Goal: Task Accomplishment & Management: Manage account settings

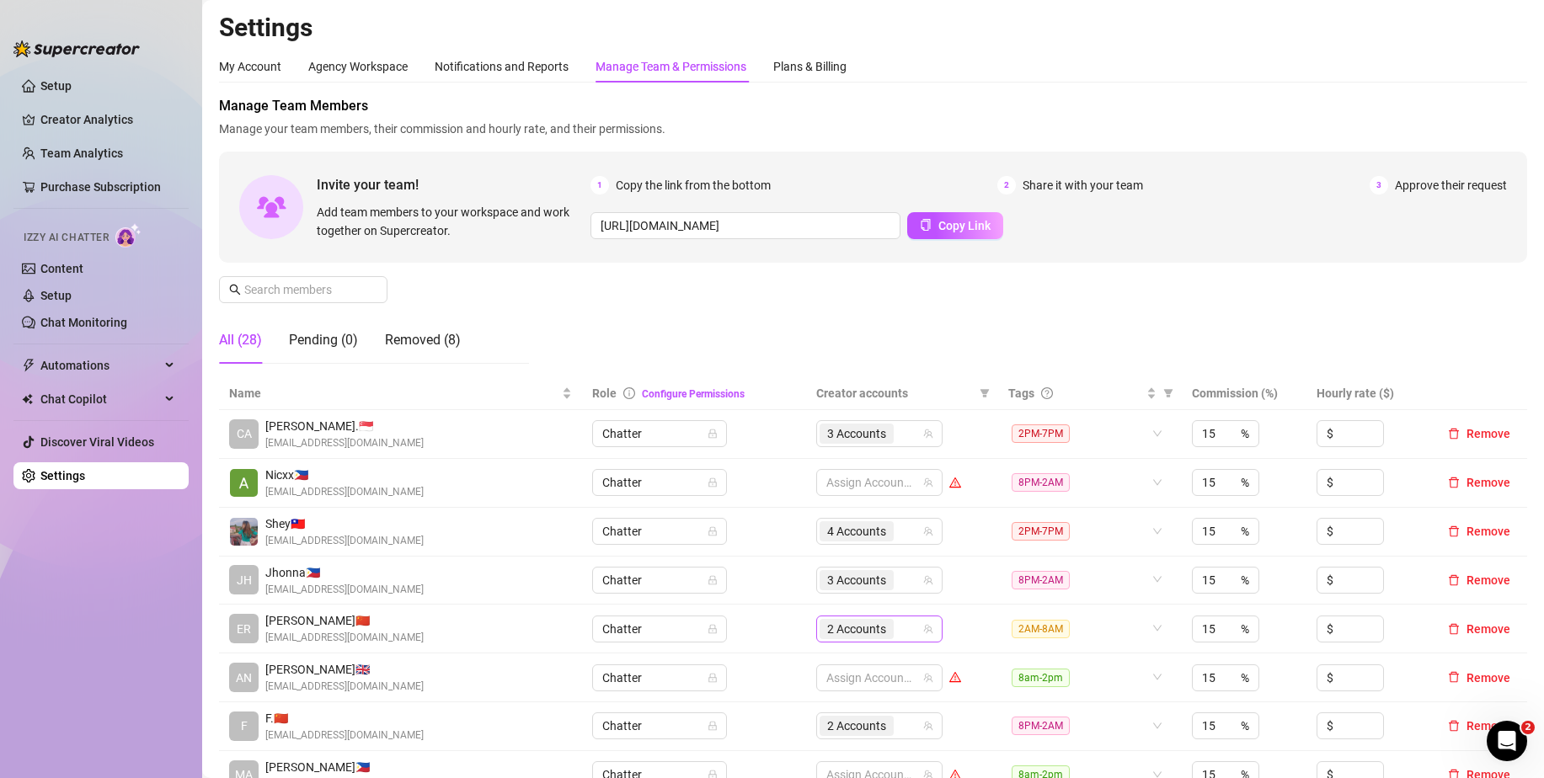
click at [895, 630] on div "2 Accounts" at bounding box center [870, 629] width 102 height 24
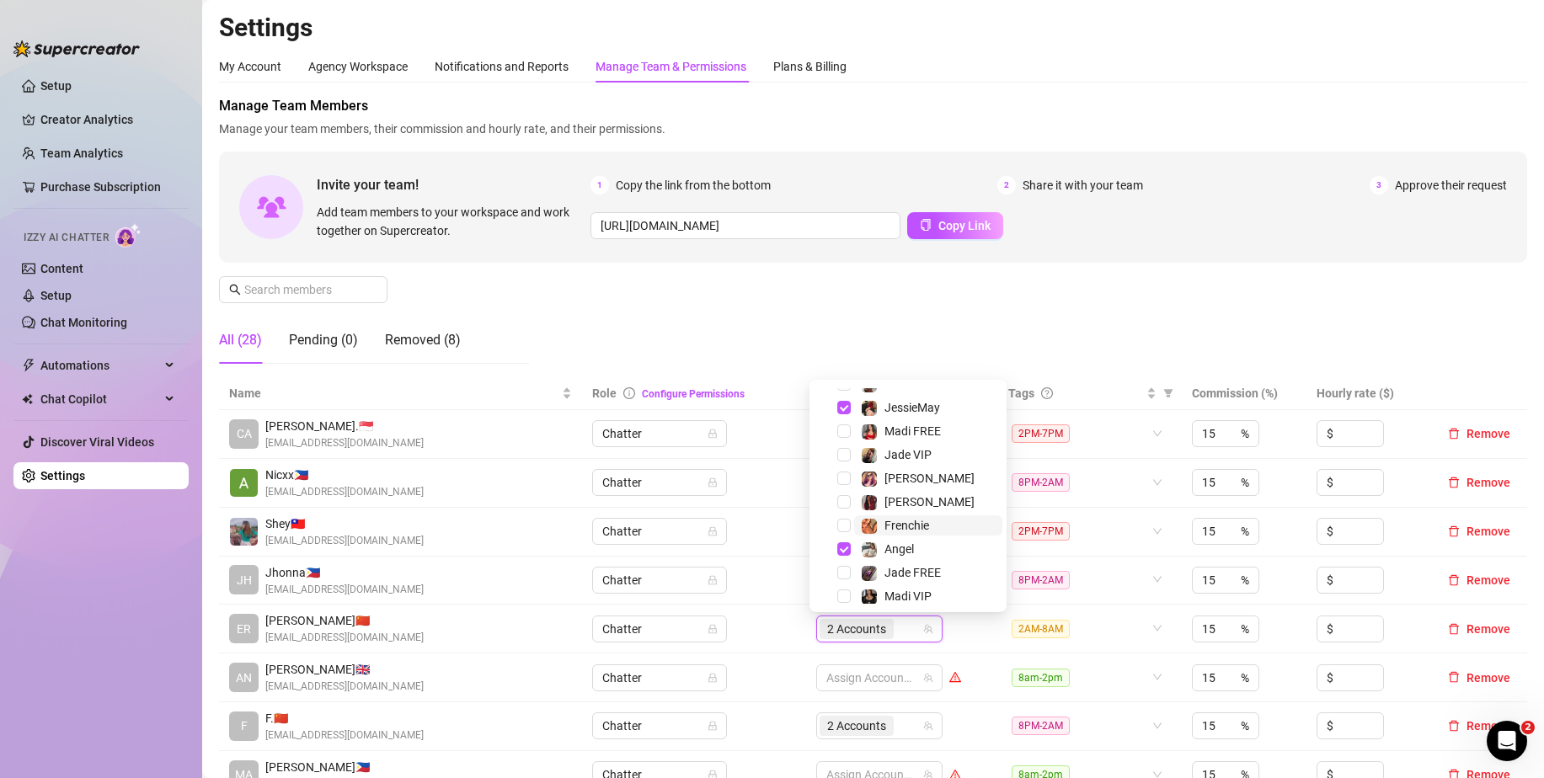
scroll to position [162, 0]
click at [839, 499] on span "Select tree node" at bounding box center [843, 495] width 13 height 13
click at [972, 349] on div "Manage Team Members Manage your team members, their commission and hourly rate,…" at bounding box center [873, 236] width 1308 height 281
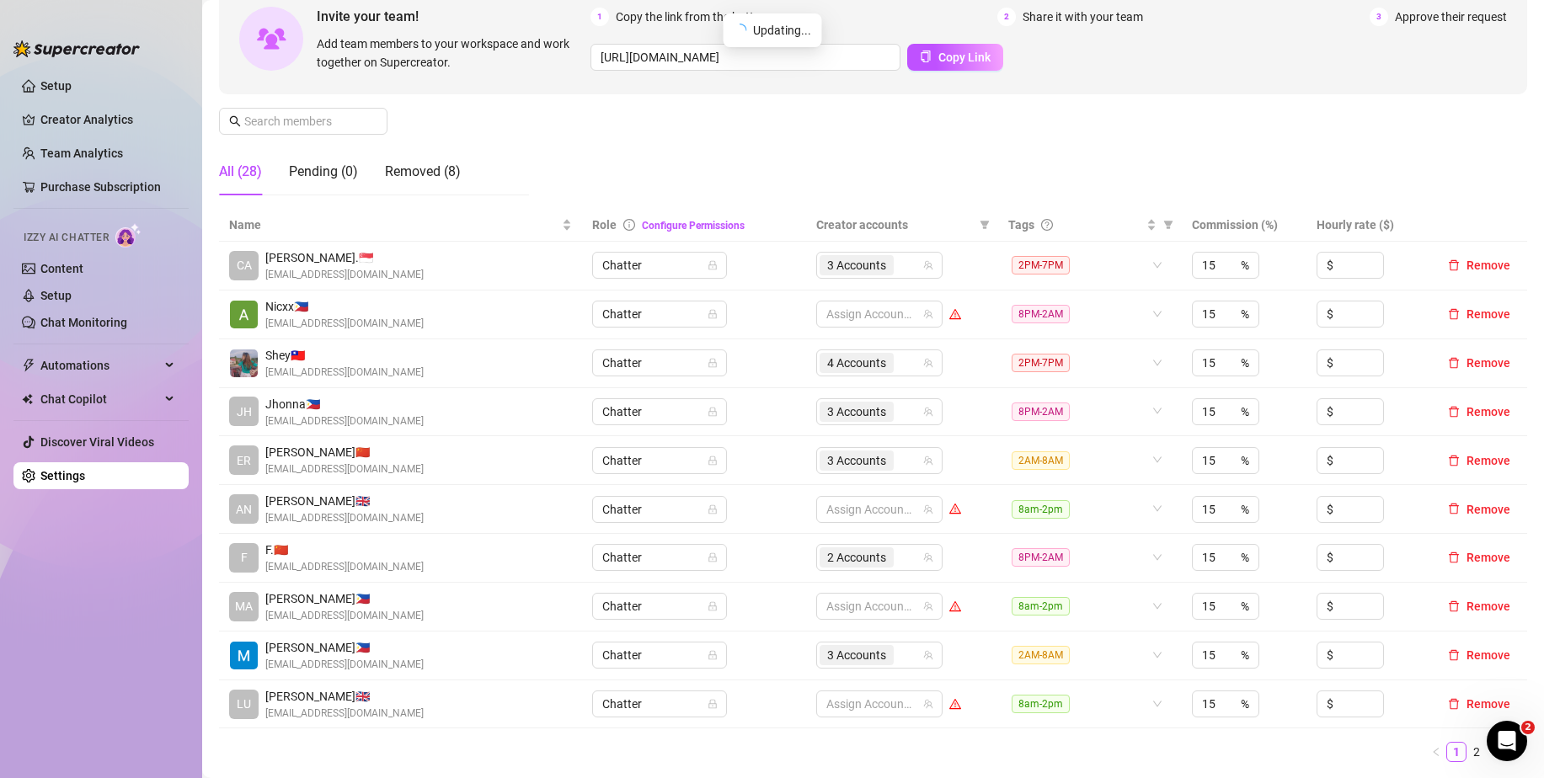
scroll to position [337, 0]
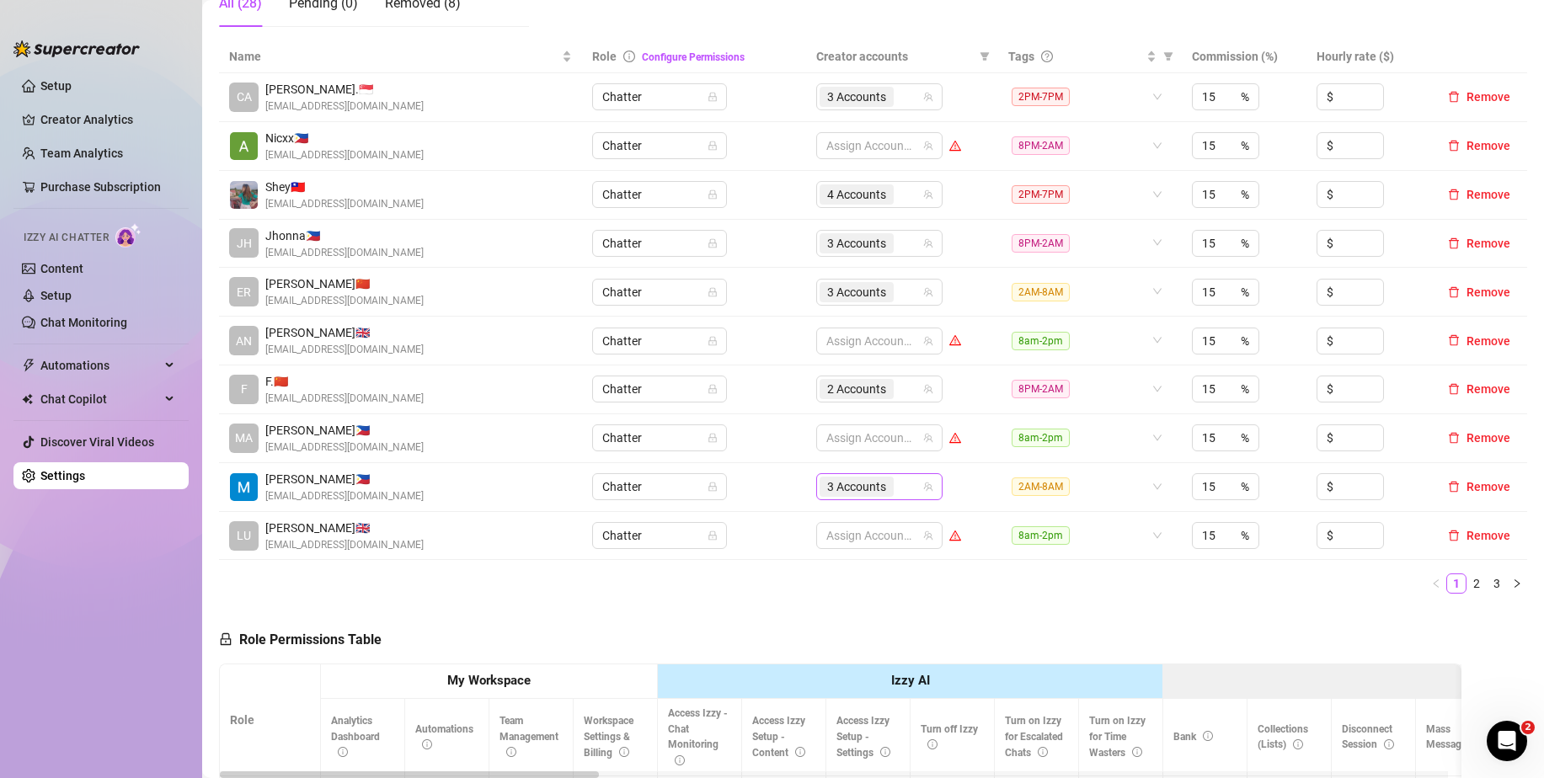
click at [904, 490] on div "3 Accounts" at bounding box center [870, 487] width 102 height 24
type input "ja"
click at [899, 520] on span "Jade VIP" at bounding box center [908, 521] width 48 height 13
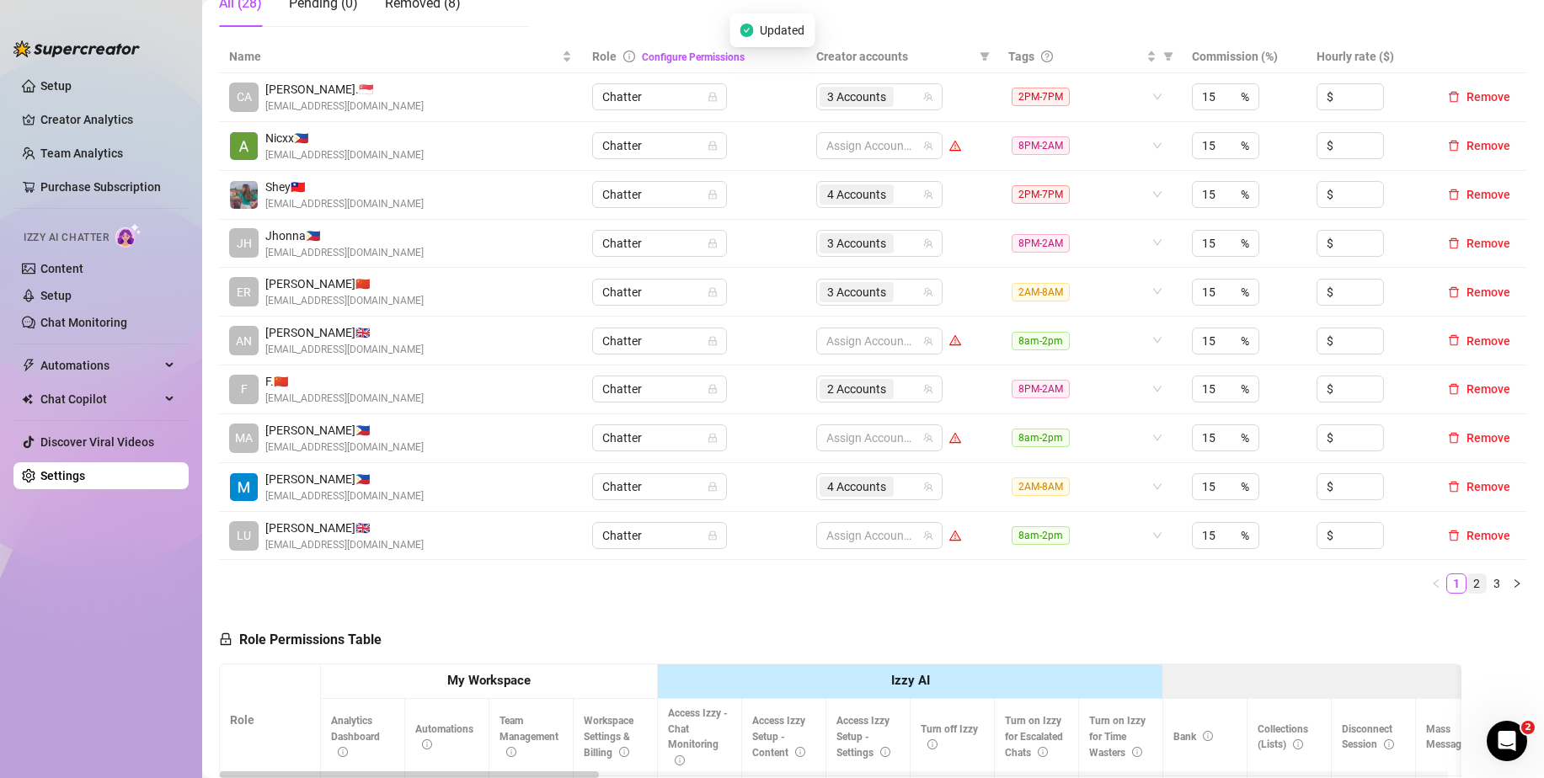
click at [1467, 582] on link "2" at bounding box center [1476, 583] width 19 height 19
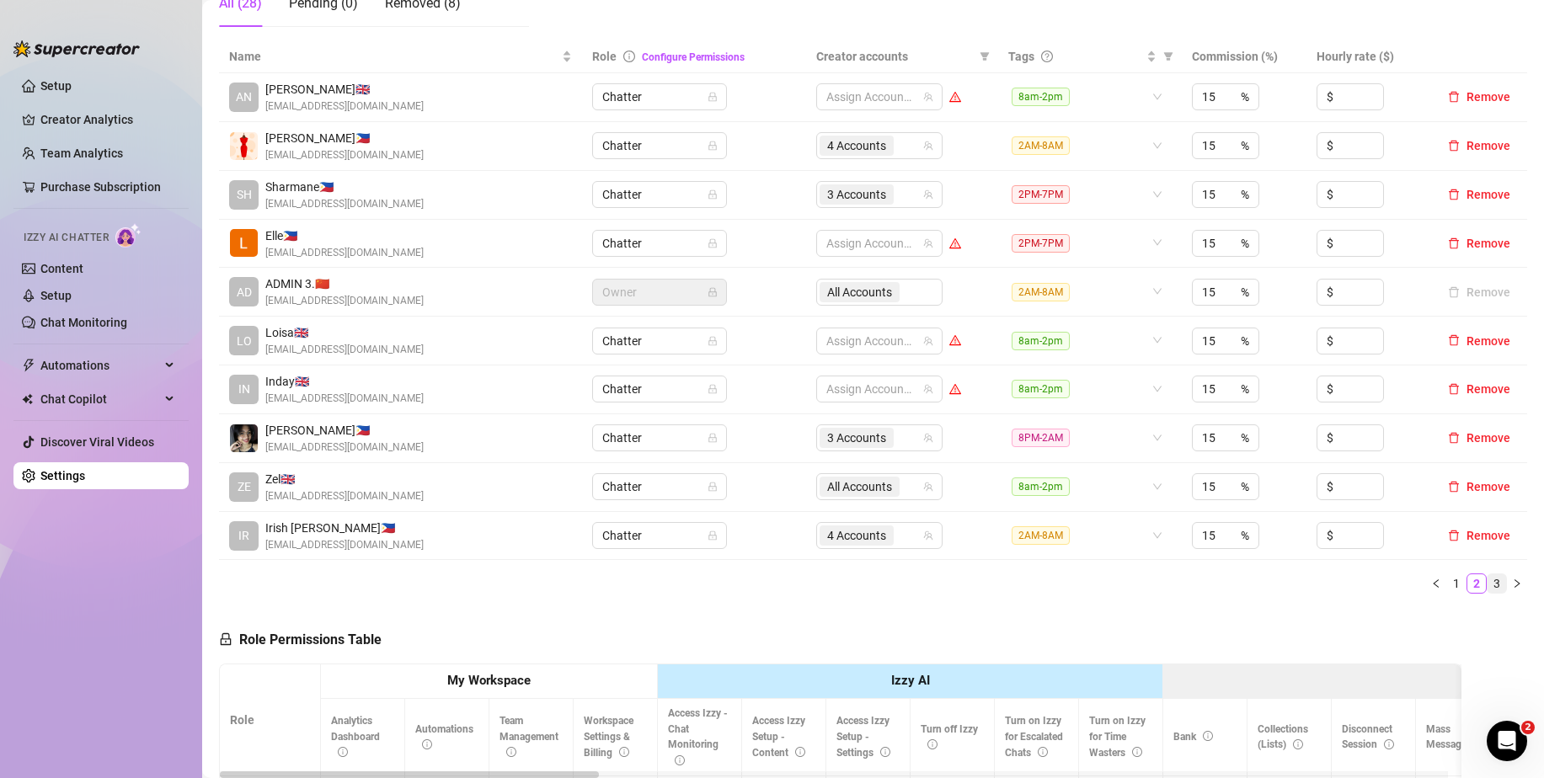
click at [1487, 582] on link "3" at bounding box center [1496, 583] width 19 height 19
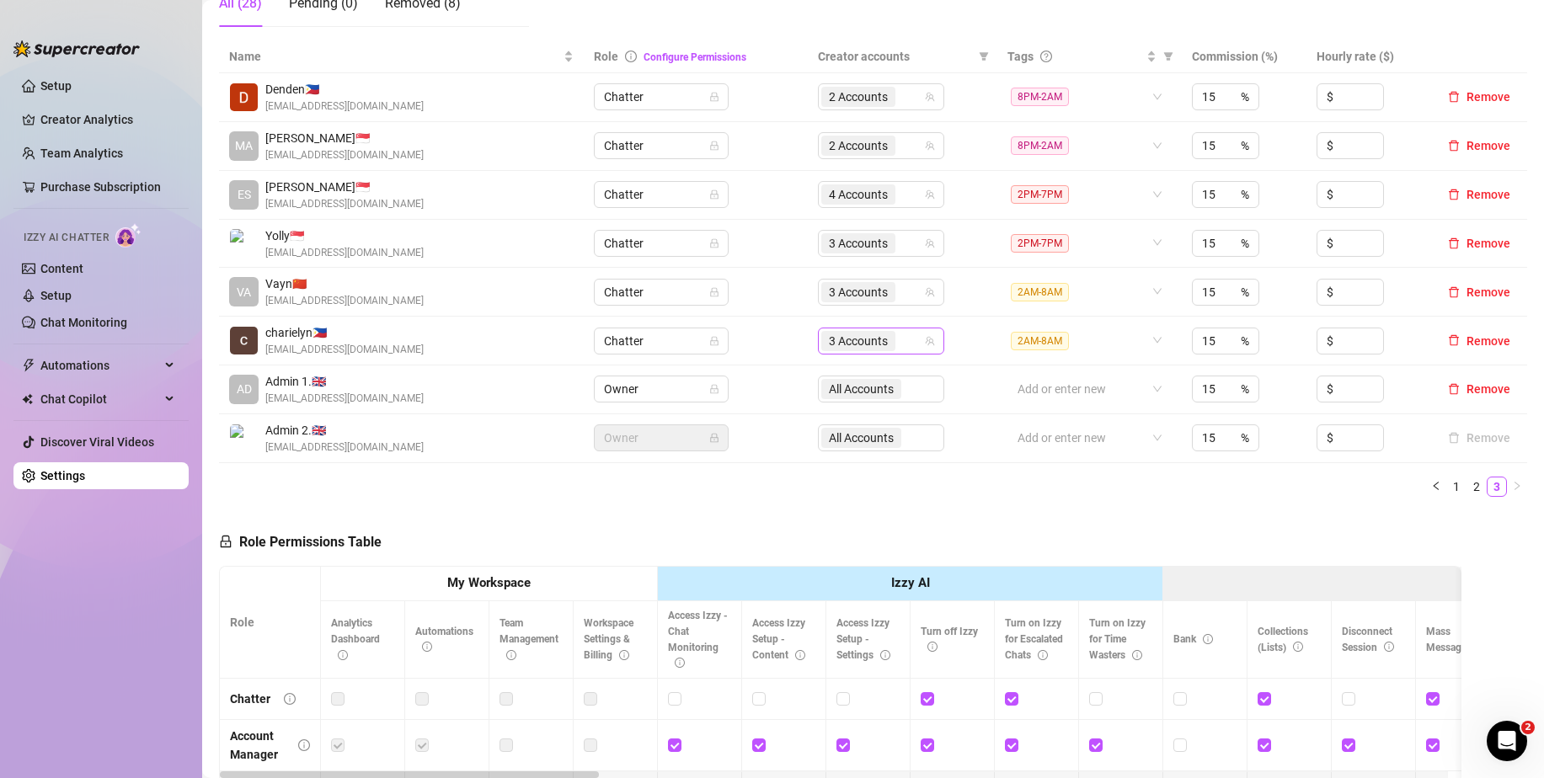
click at [899, 338] on input "search" at bounding box center [900, 341] width 3 height 20
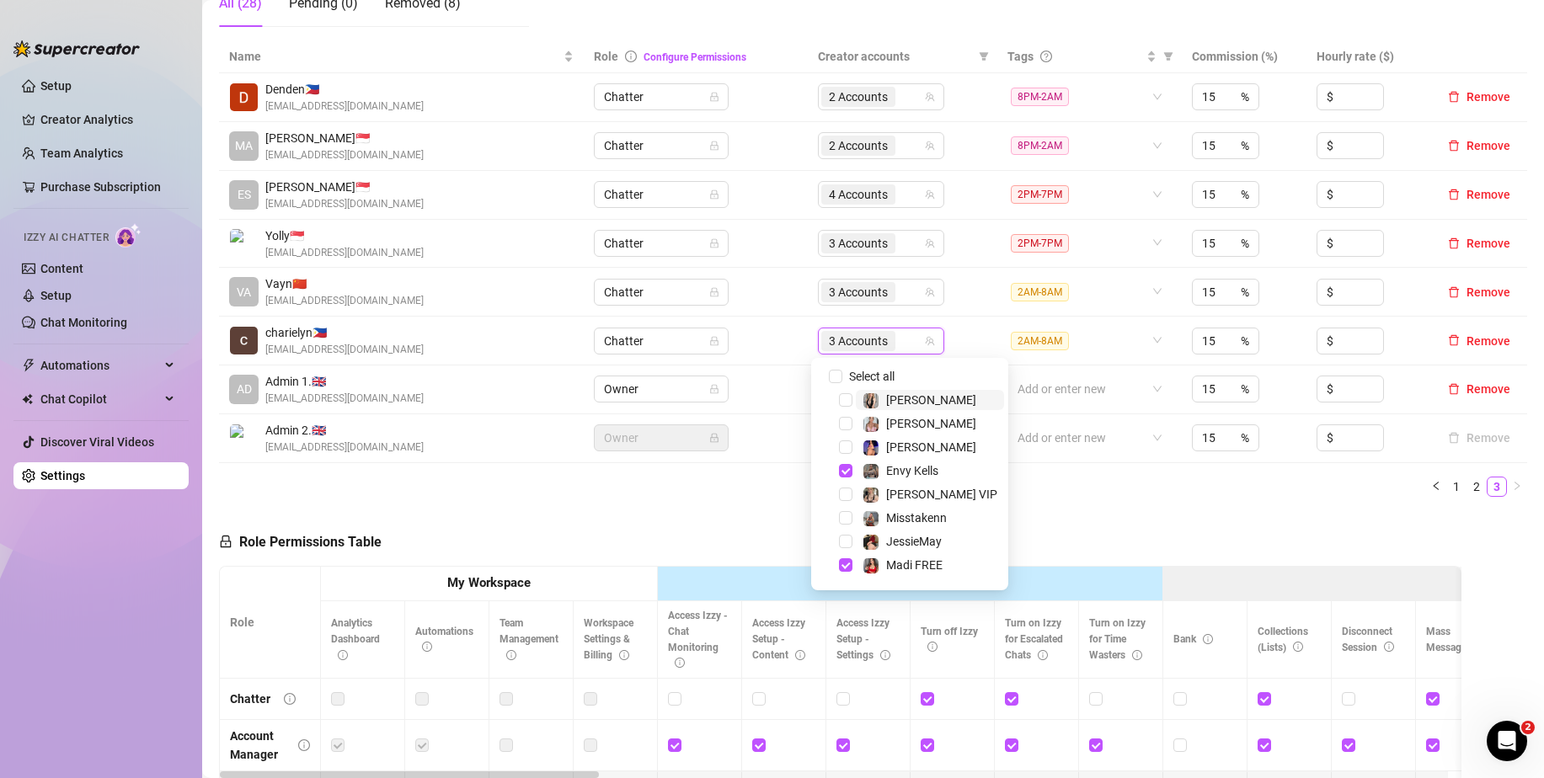
type input "j"
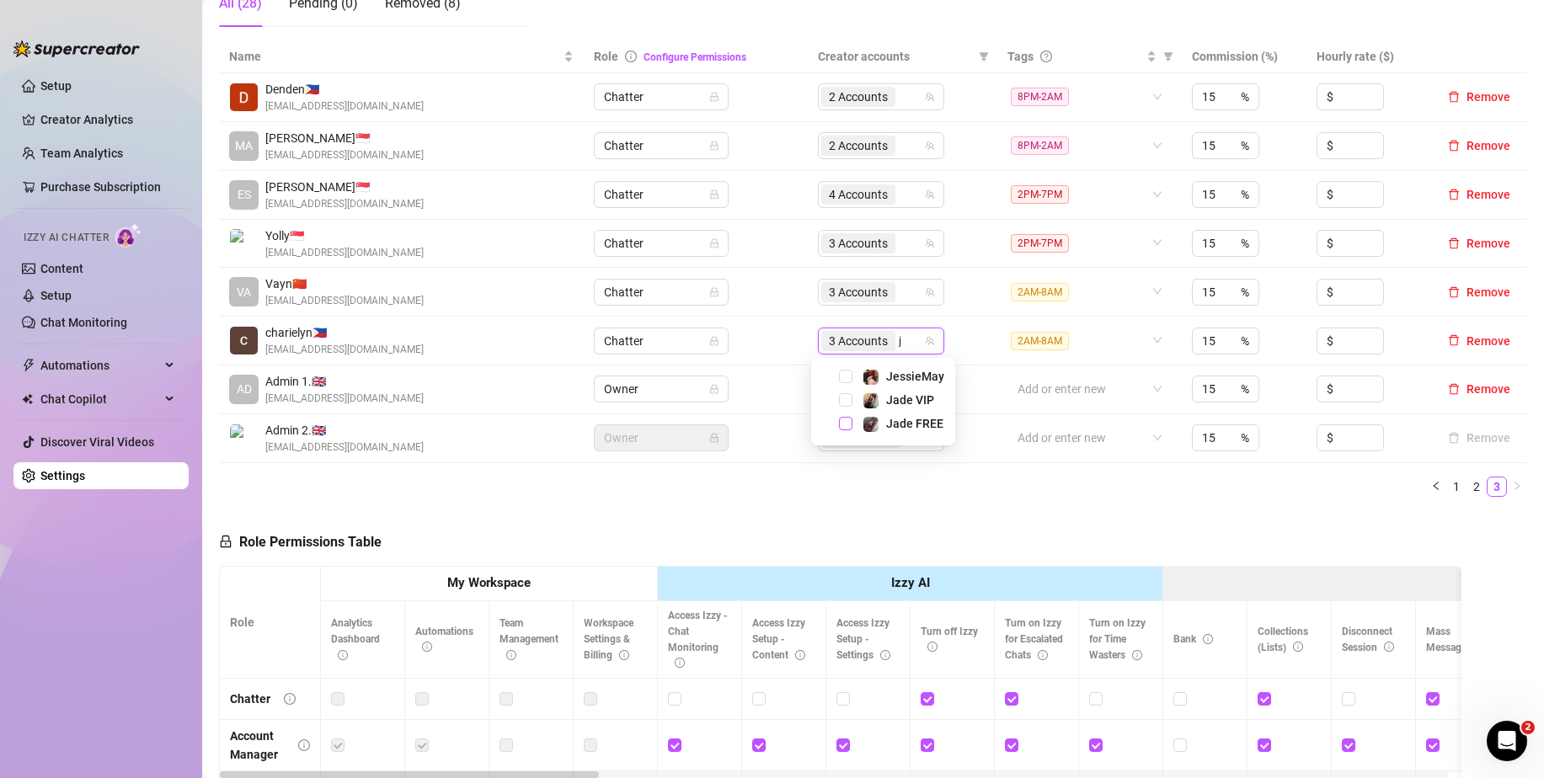
click at [842, 425] on span "Select tree node" at bounding box center [845, 423] width 13 height 13
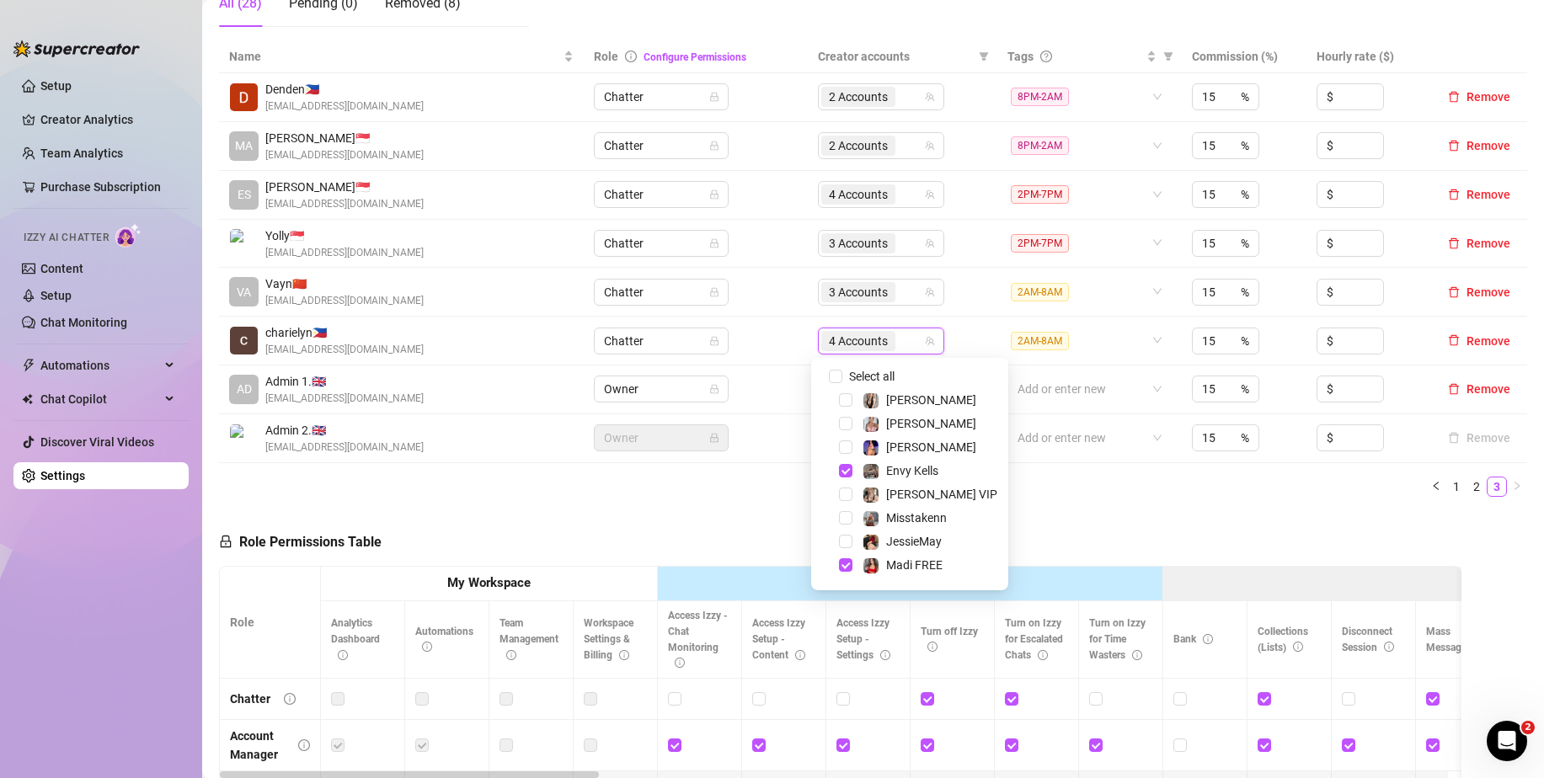
click at [1144, 511] on div "Role Permissions Table Role My Workspace Izzy AI OnlyFans Side Menu OnlyFans Ch…" at bounding box center [840, 752] width 1242 height 485
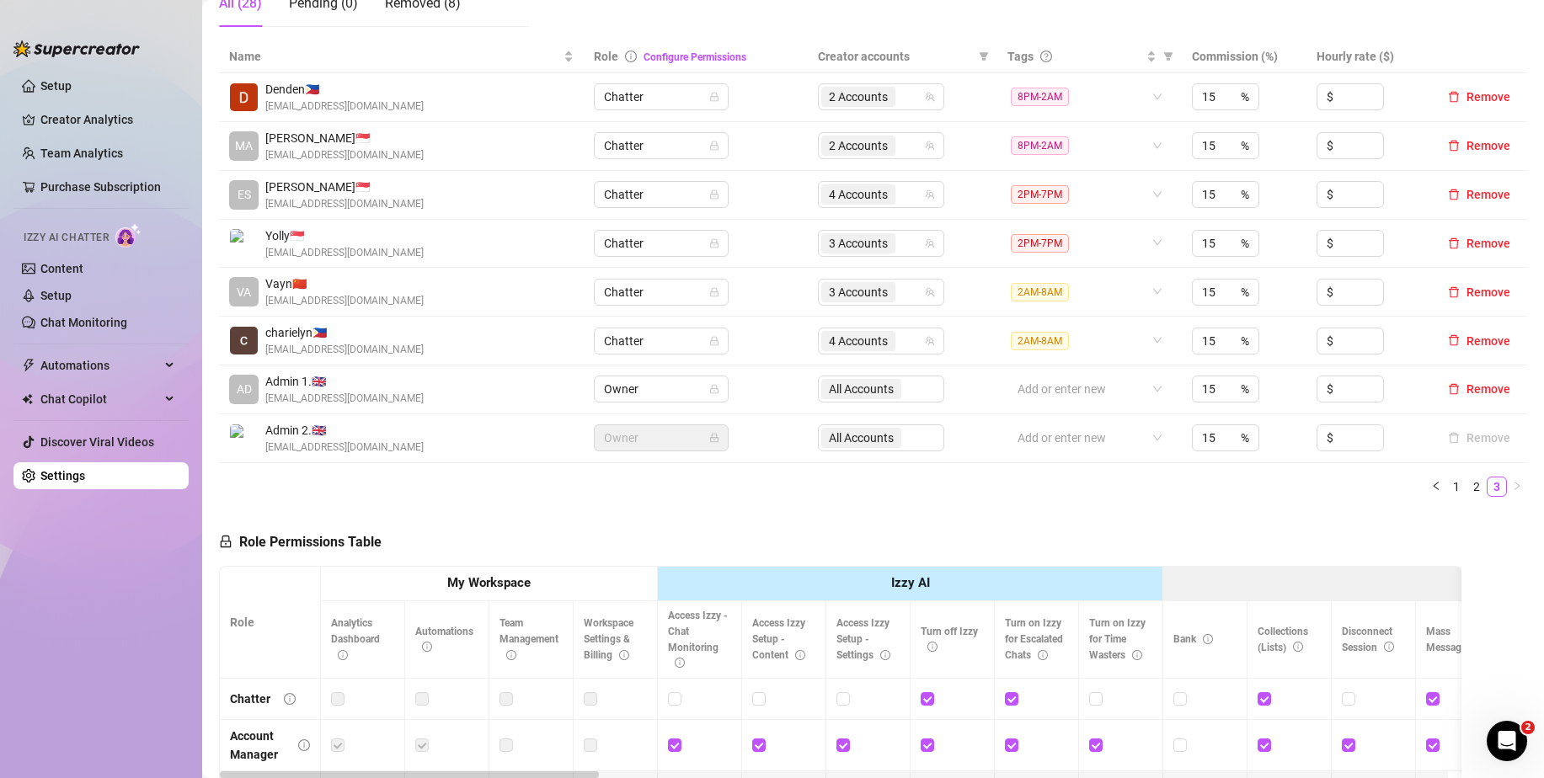
click at [415, 488] on ul "1 2 3" at bounding box center [873, 487] width 1308 height 20
click at [1447, 486] on link "1" at bounding box center [1456, 486] width 19 height 19
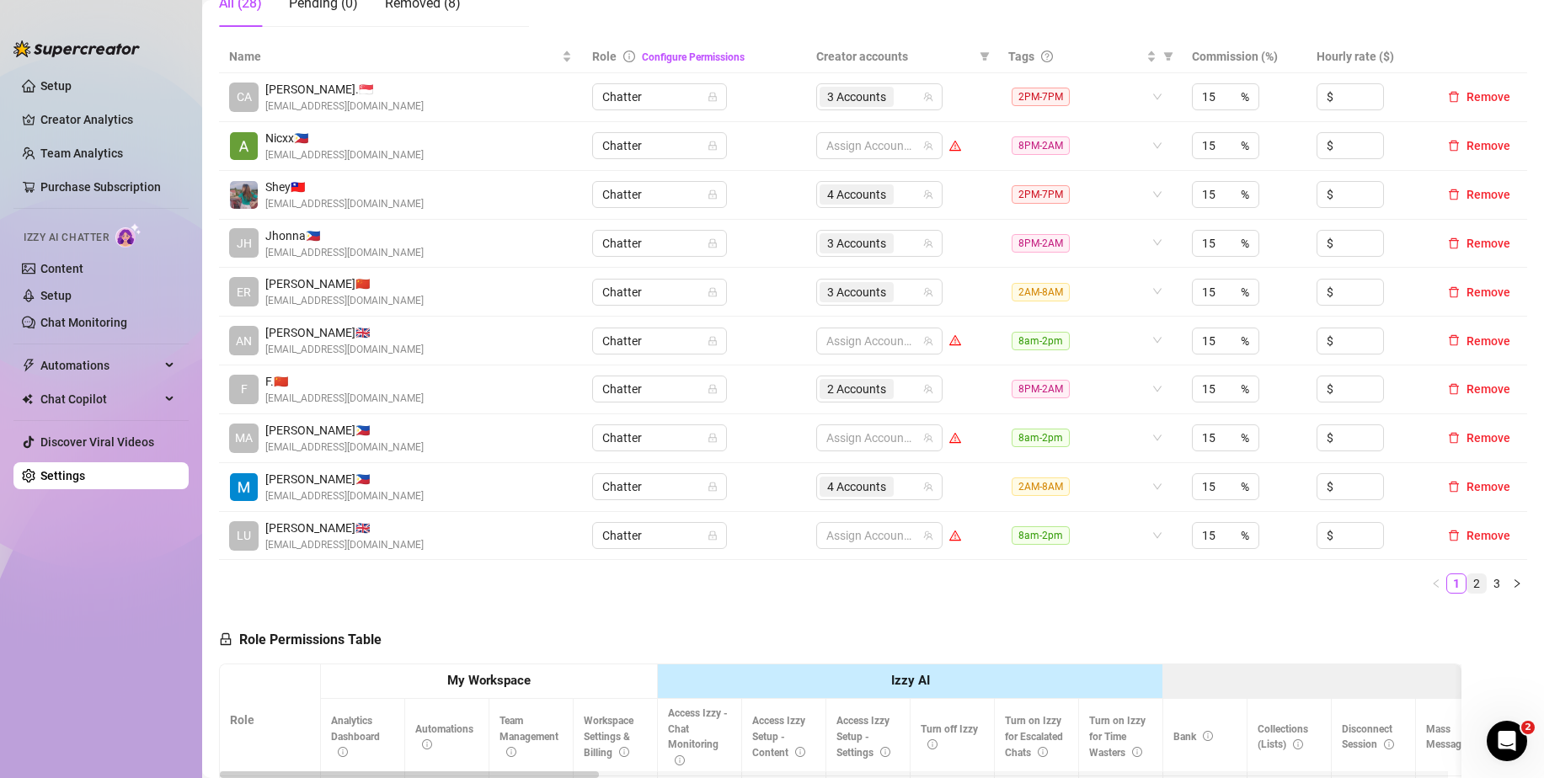
click at [1467, 584] on link "2" at bounding box center [1476, 583] width 19 height 19
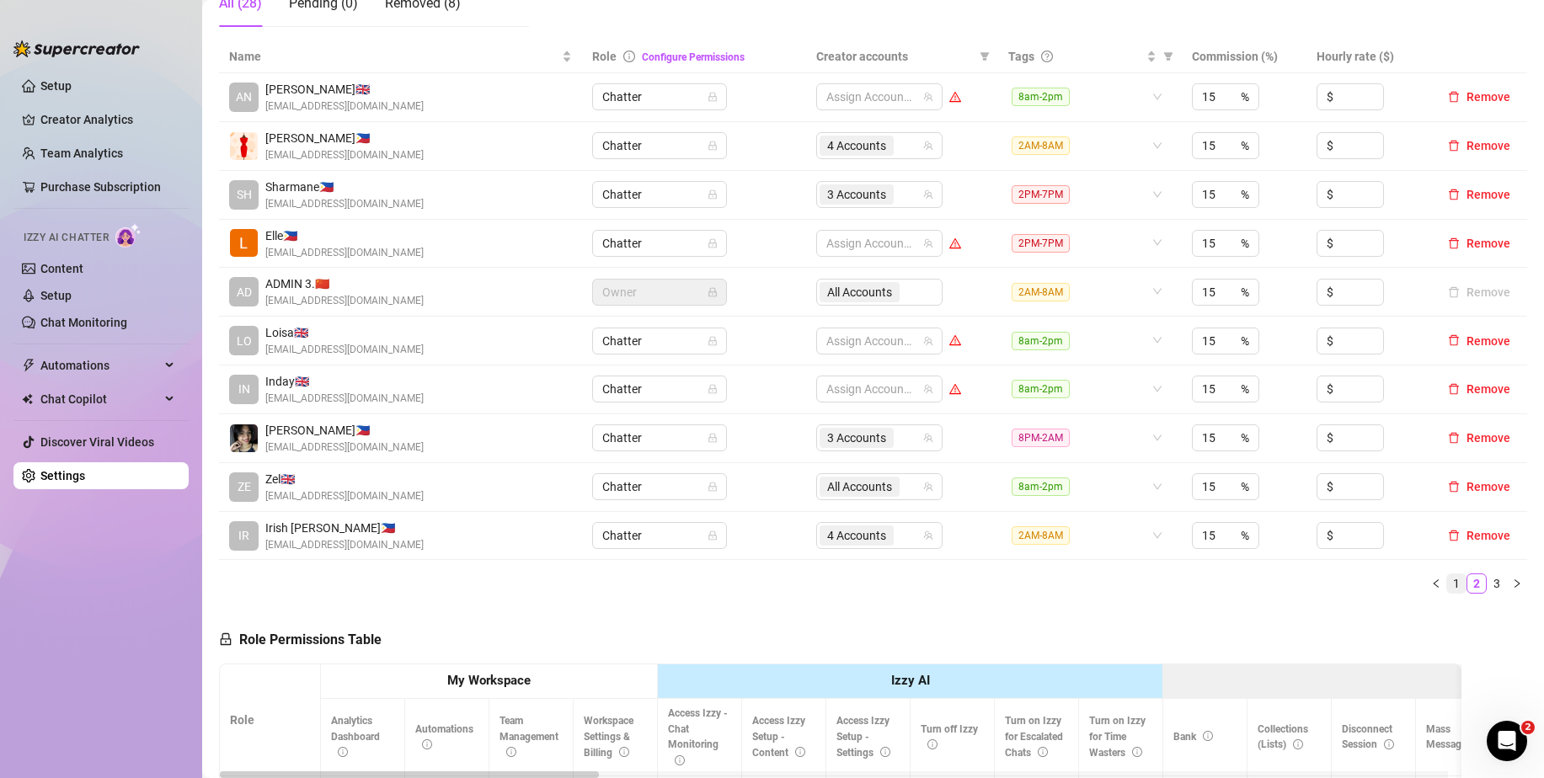
click at [1447, 584] on link "1" at bounding box center [1456, 583] width 19 height 19
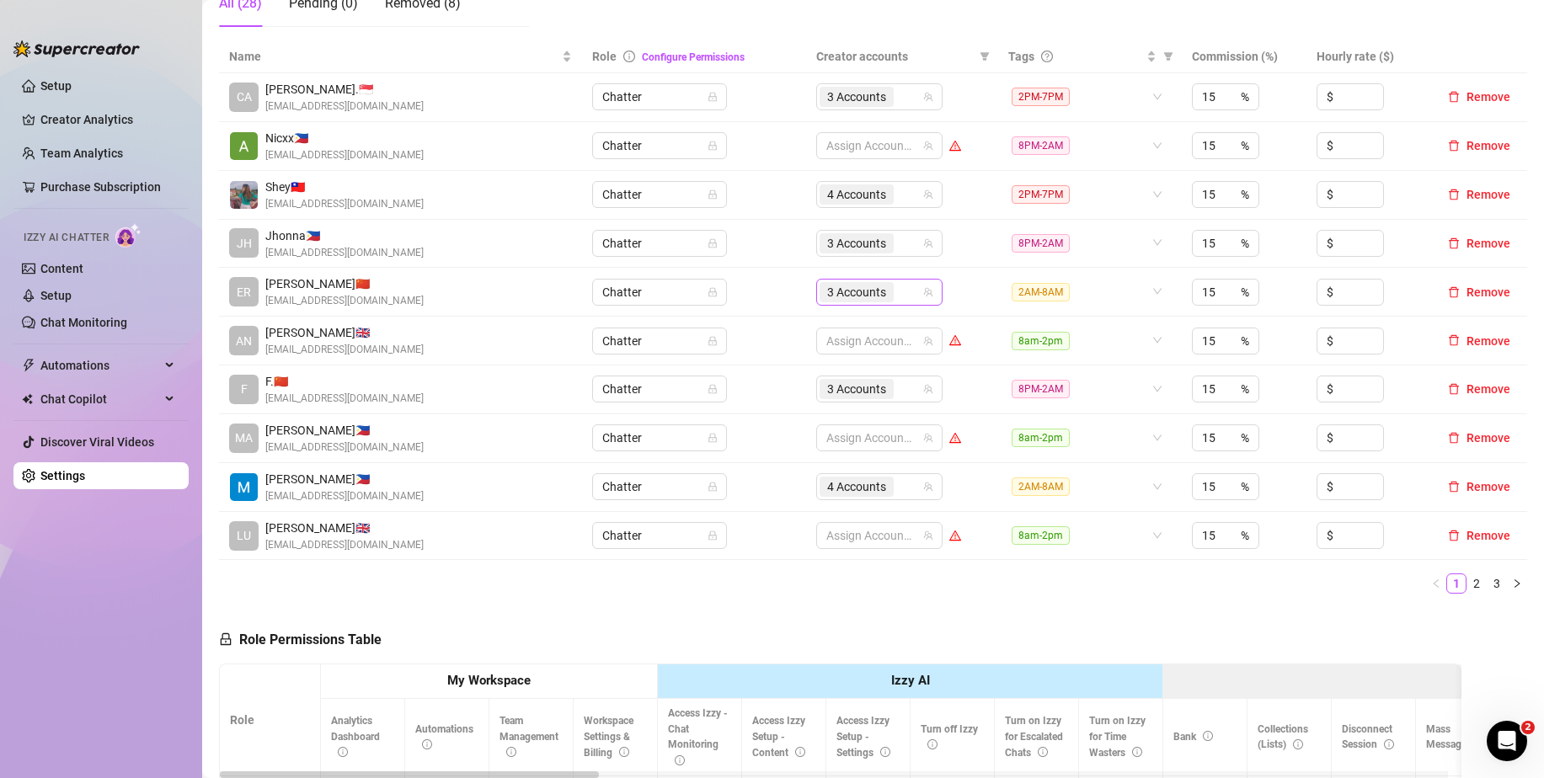
click at [897, 292] on input "search" at bounding box center [898, 292] width 3 height 20
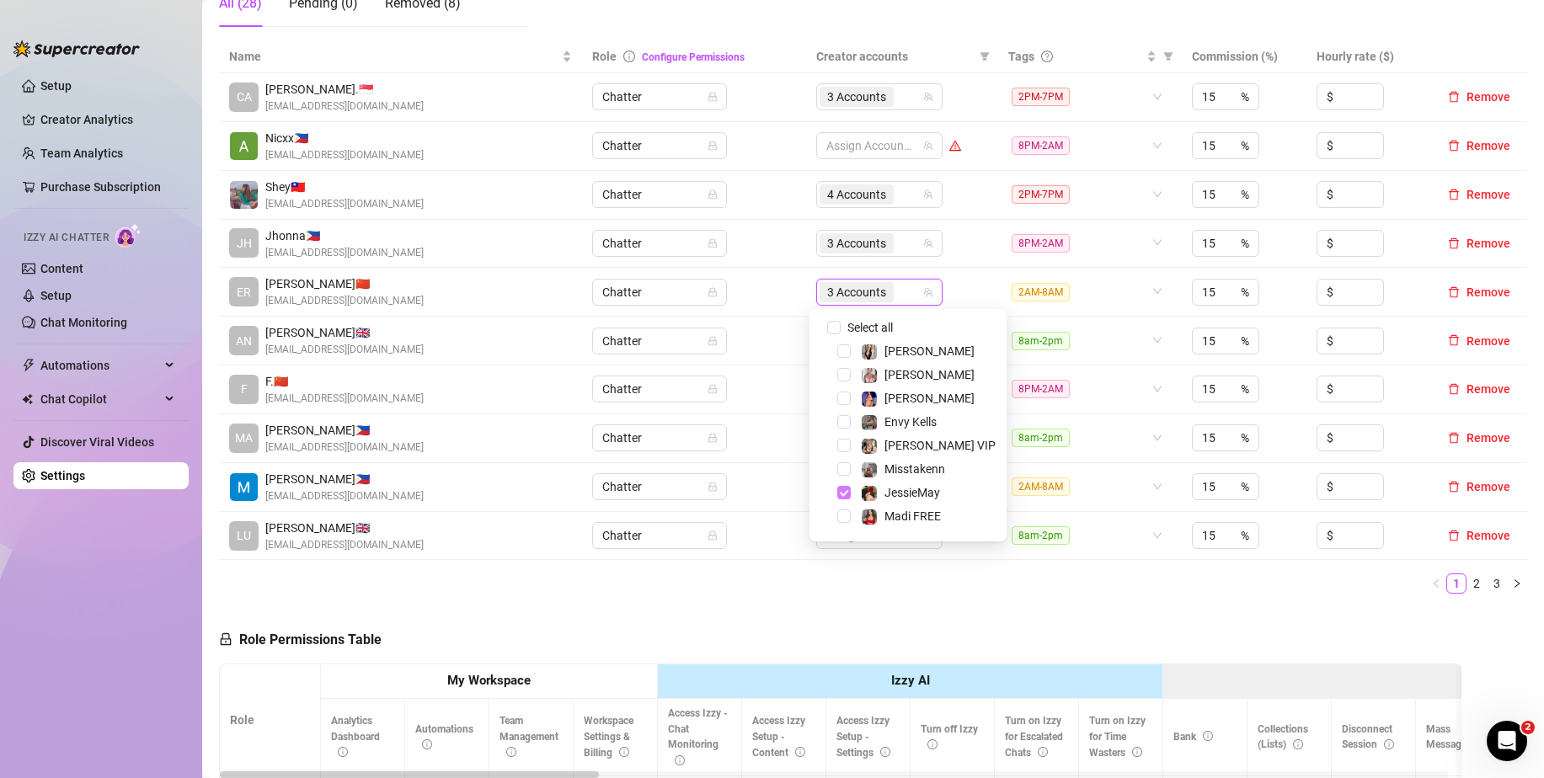
click at [840, 493] on span "Select tree node" at bounding box center [843, 492] width 13 height 13
click at [842, 422] on span "Select tree node" at bounding box center [843, 425] width 13 height 13
click at [845, 472] on span "Select tree node" at bounding box center [843, 472] width 13 height 13
click at [898, 590] on ul "1 2 3" at bounding box center [873, 583] width 1308 height 20
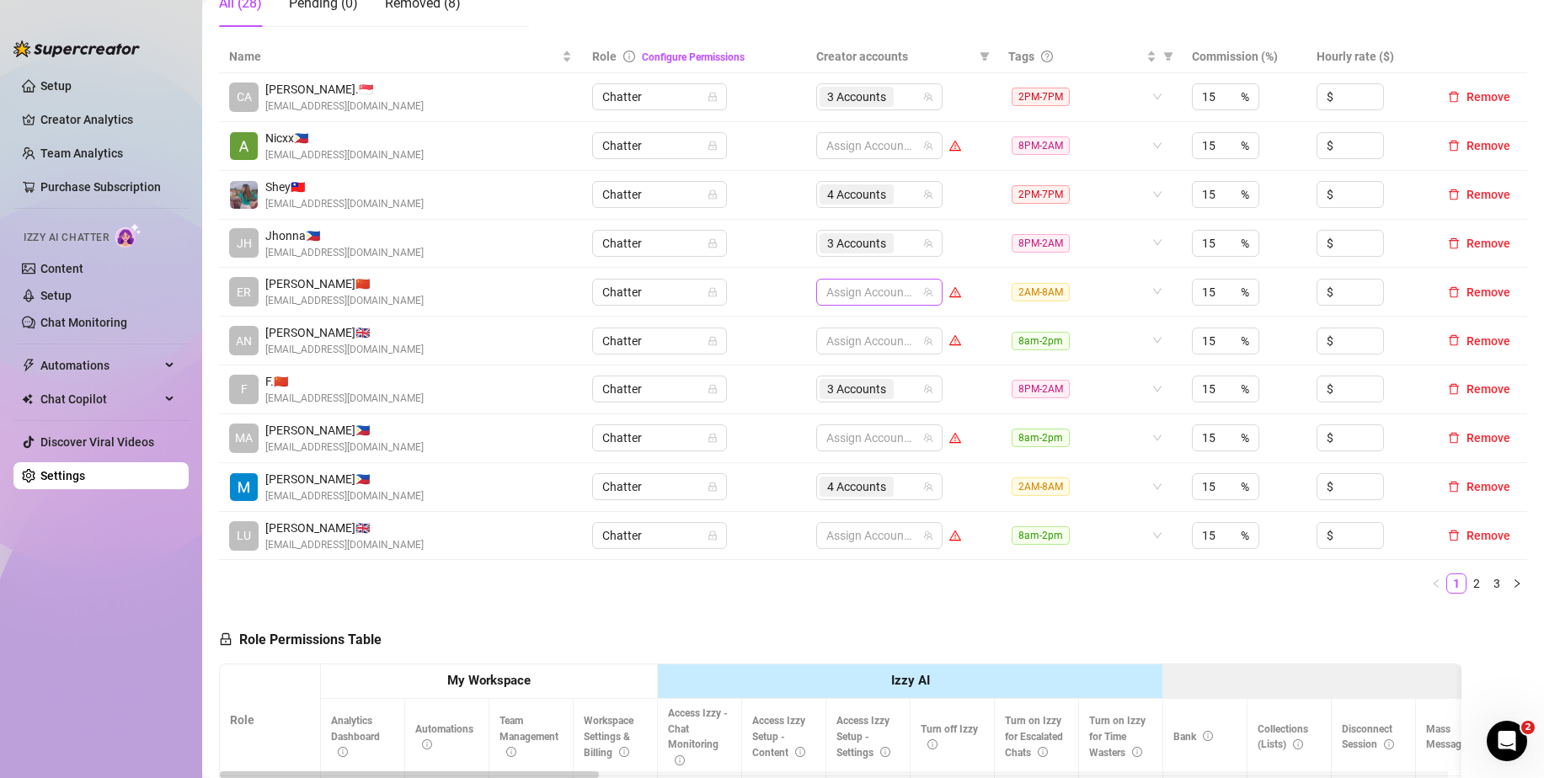
click at [875, 297] on div at bounding box center [870, 292] width 102 height 24
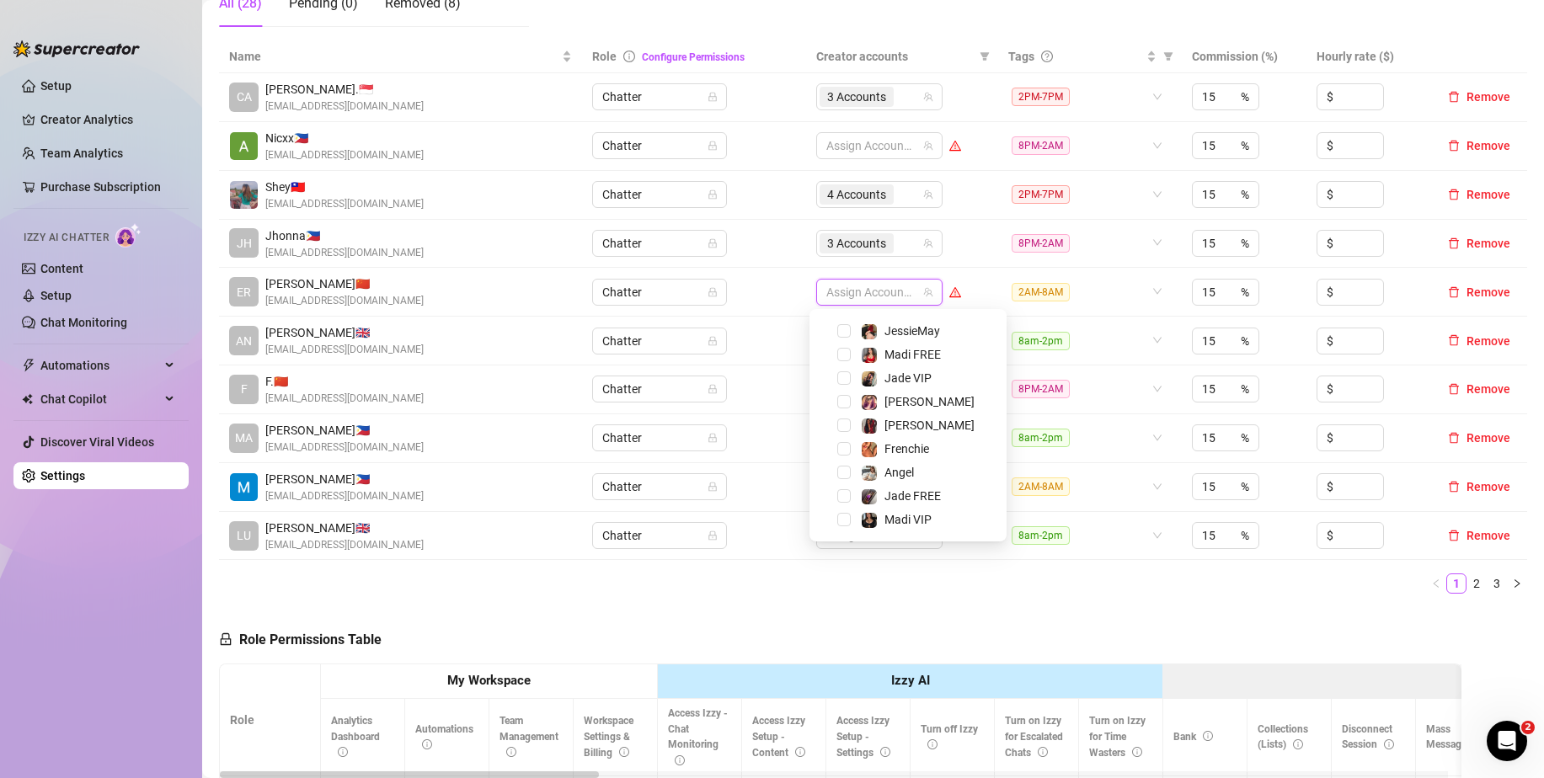
scroll to position [0, 0]
click at [843, 491] on span "Select tree node" at bounding box center [843, 492] width 13 height 13
click at [837, 471] on span "Select tree node" at bounding box center [843, 472] width 13 height 13
click at [842, 423] on span "Select tree node" at bounding box center [843, 425] width 13 height 13
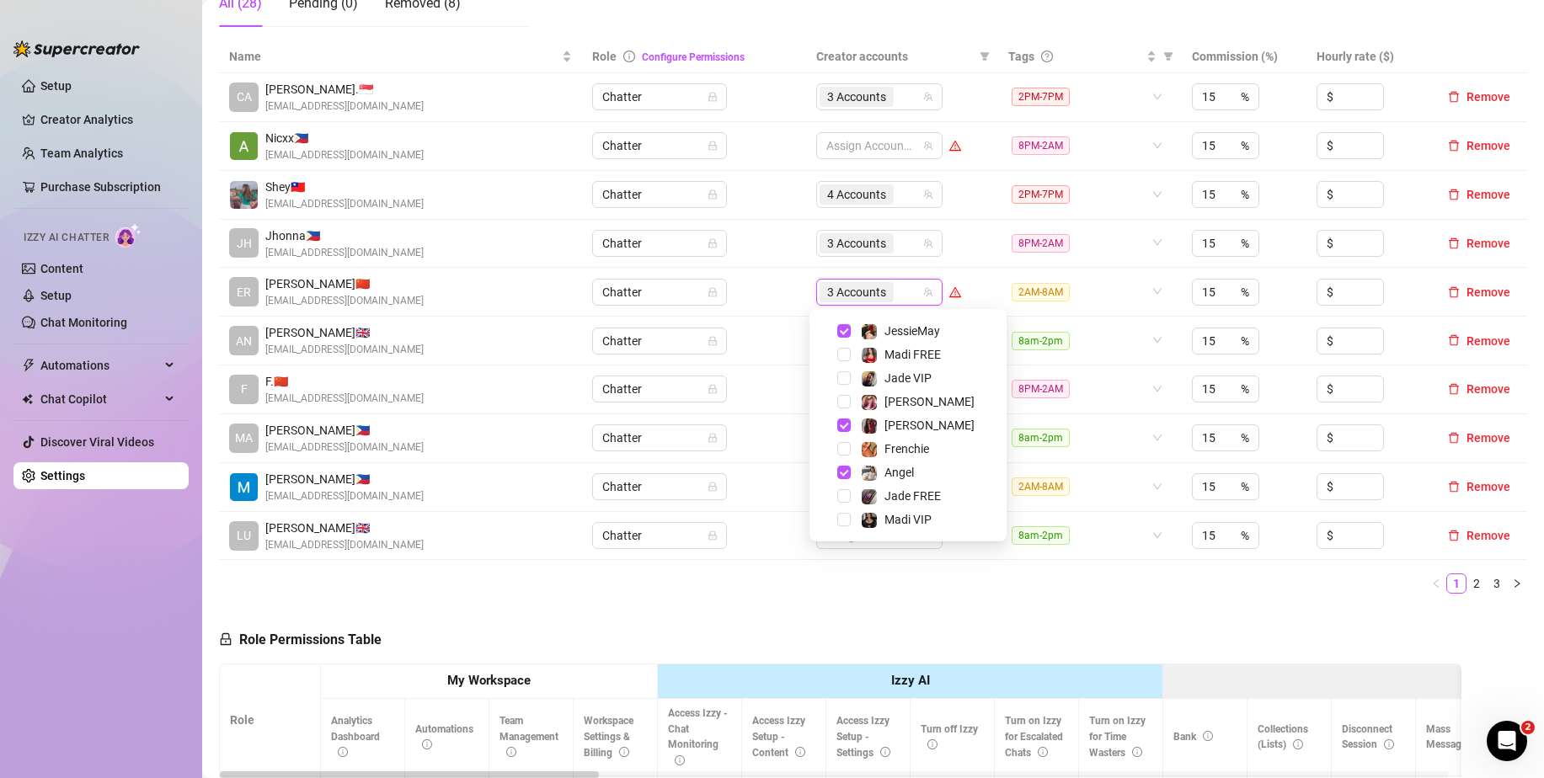
click at [1112, 600] on div "Name Role Configure Permissions Creator accounts Tags Commission (%) Hourly rat…" at bounding box center [873, 323] width 1308 height 567
